Goal: Information Seeking & Learning: Learn about a topic

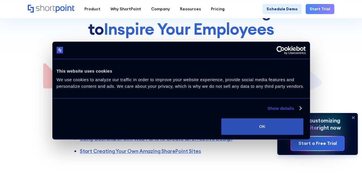
click at [304, 135] on button "OK" at bounding box center [262, 126] width 82 height 17
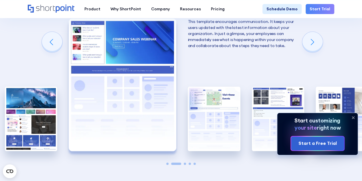
scroll to position [917, 0]
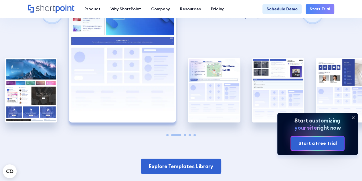
click at [353, 118] on icon at bounding box center [353, 117] width 9 height 9
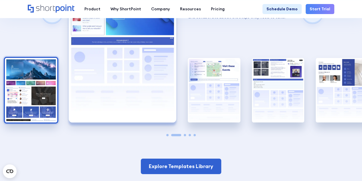
click at [33, 86] on img "1 / 5" at bounding box center [31, 90] width 52 height 64
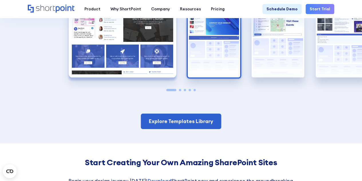
scroll to position [1003, 0]
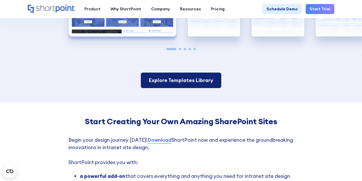
click at [194, 80] on link "Explore Templates Library" at bounding box center [181, 79] width 81 height 15
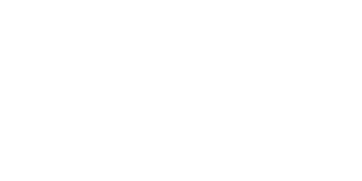
scroll to position [15, 0]
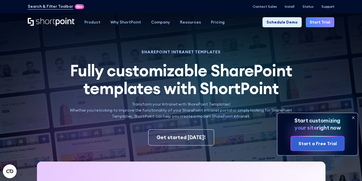
scroll to position [15, 0]
